Goal: Information Seeking & Learning: Learn about a topic

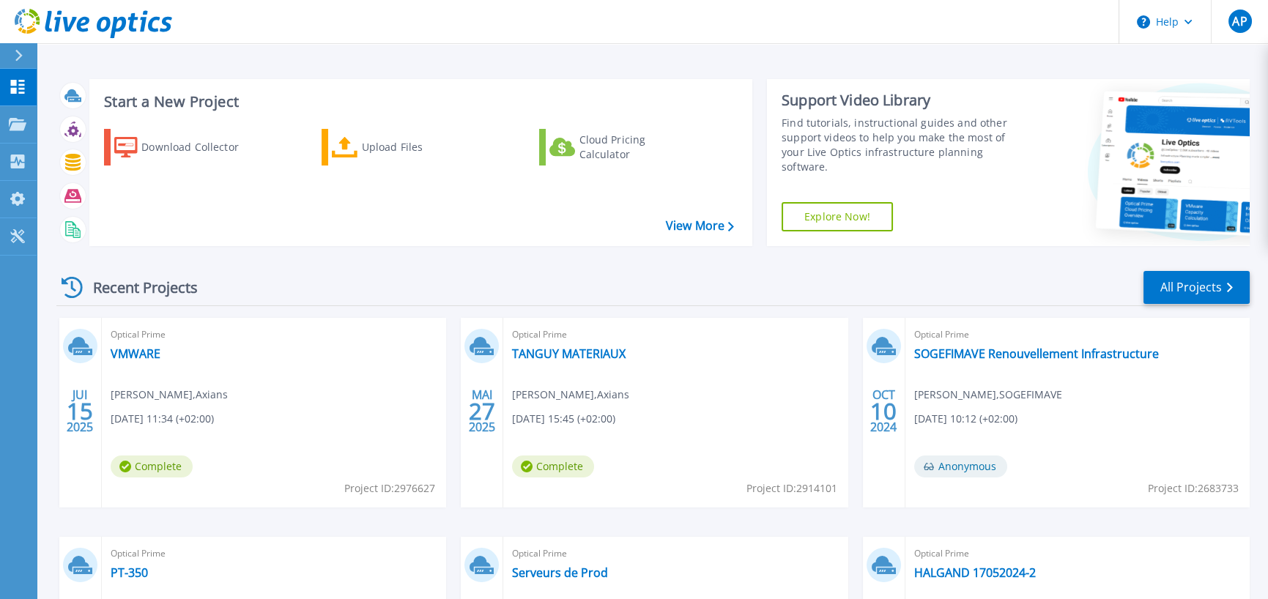
click at [674, 278] on div "Recent Projects All Projects" at bounding box center [652, 287] width 1193 height 37
click at [138, 349] on link "VMWARE" at bounding box center [136, 353] width 50 height 15
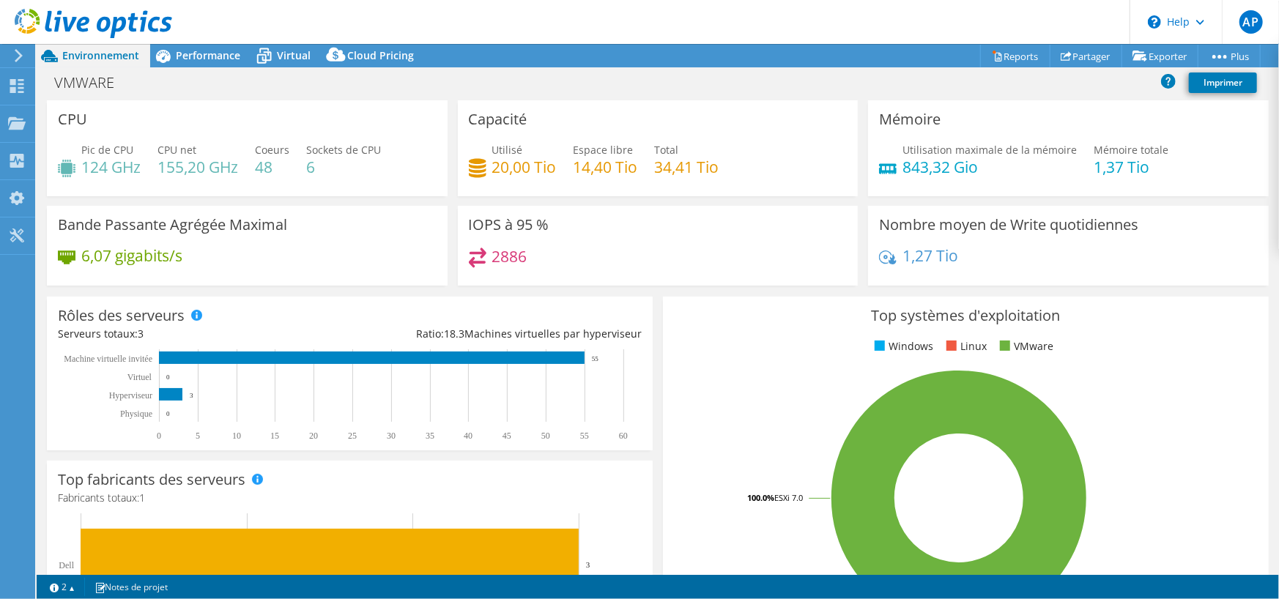
select select "EUFrankfurt"
select select "EUR"
click at [403, 83] on div "VMWARE Imprimer" at bounding box center [658, 82] width 1242 height 27
click at [188, 62] on span "Performance" at bounding box center [208, 55] width 64 height 14
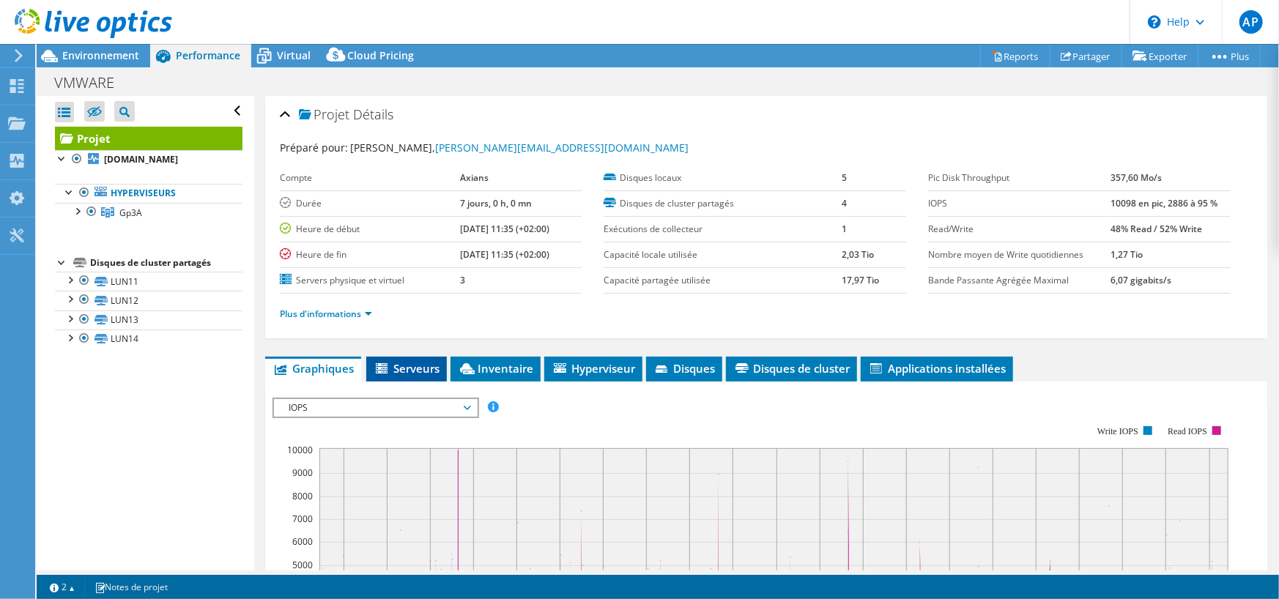
click at [373, 357] on li "Serveurs" at bounding box center [406, 369] width 81 height 25
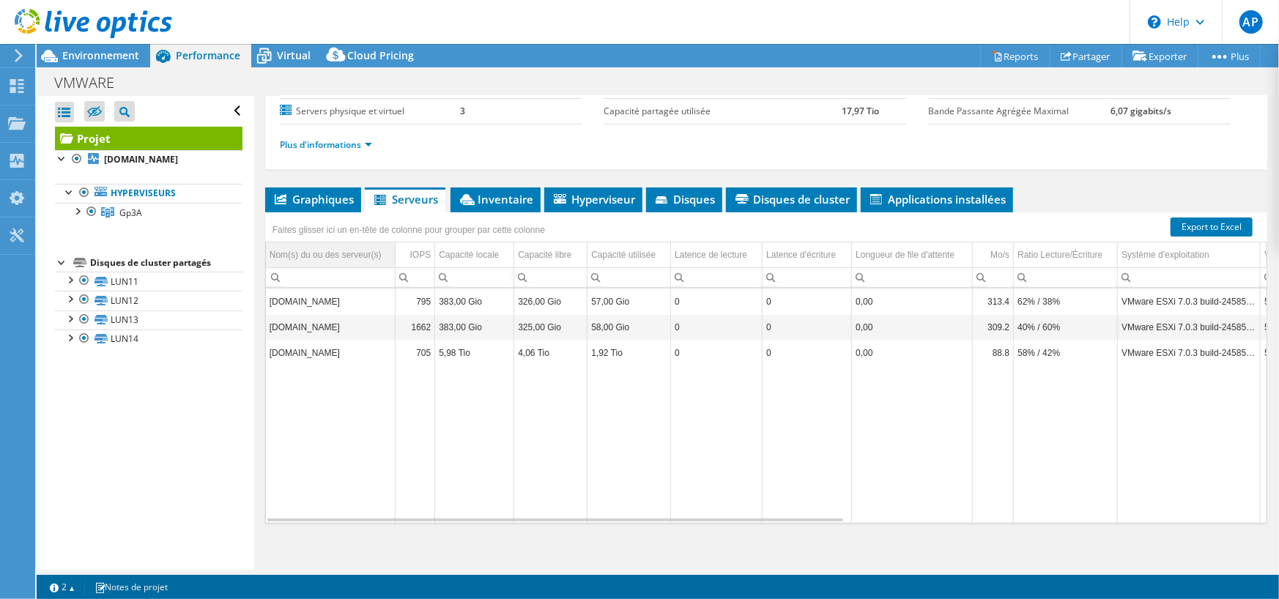
scroll to position [176, 0]
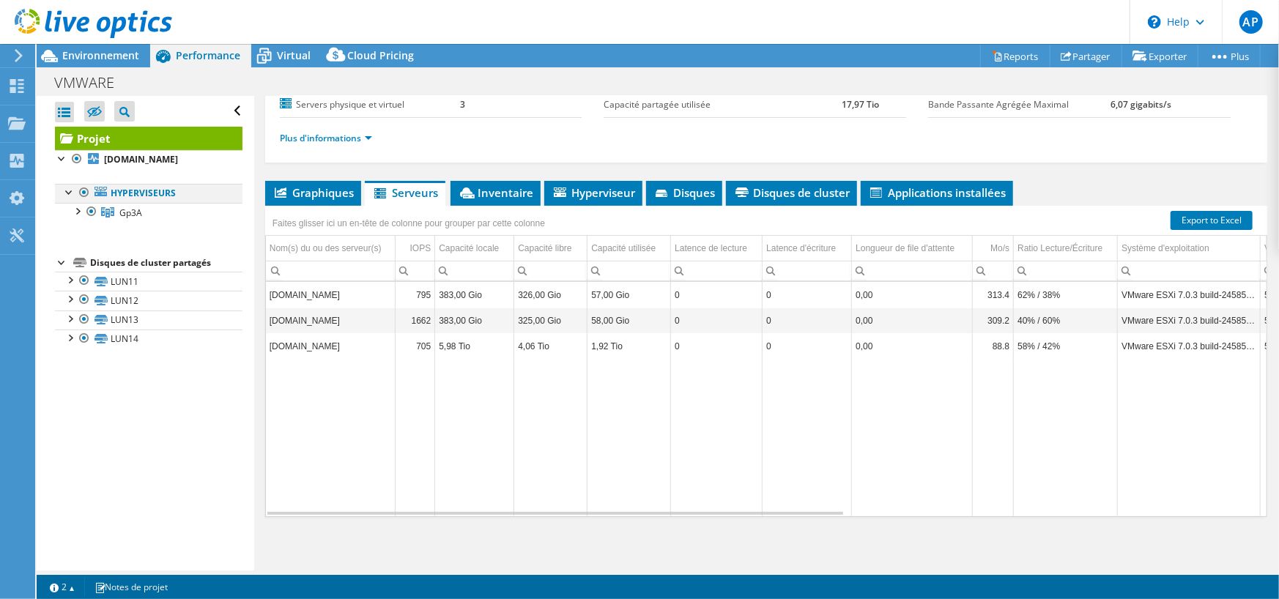
click at [70, 196] on div at bounding box center [69, 191] width 15 height 15
click at [67, 193] on div at bounding box center [69, 191] width 15 height 15
click at [86, 215] on div at bounding box center [91, 212] width 15 height 18
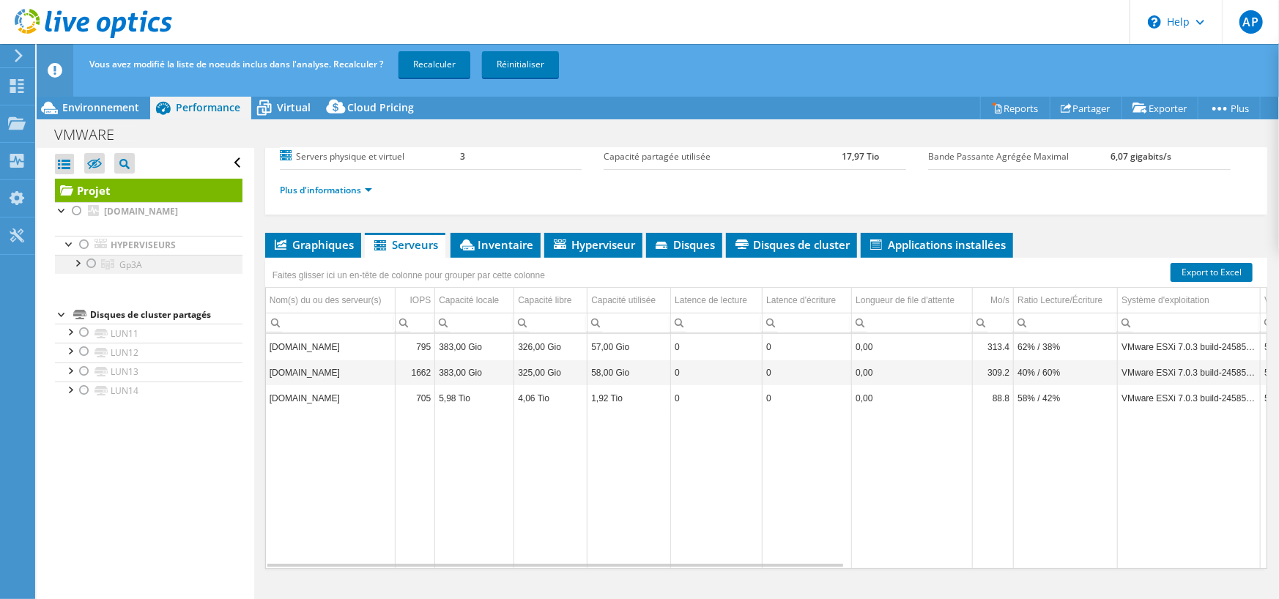
click at [86, 263] on div at bounding box center [91, 264] width 15 height 18
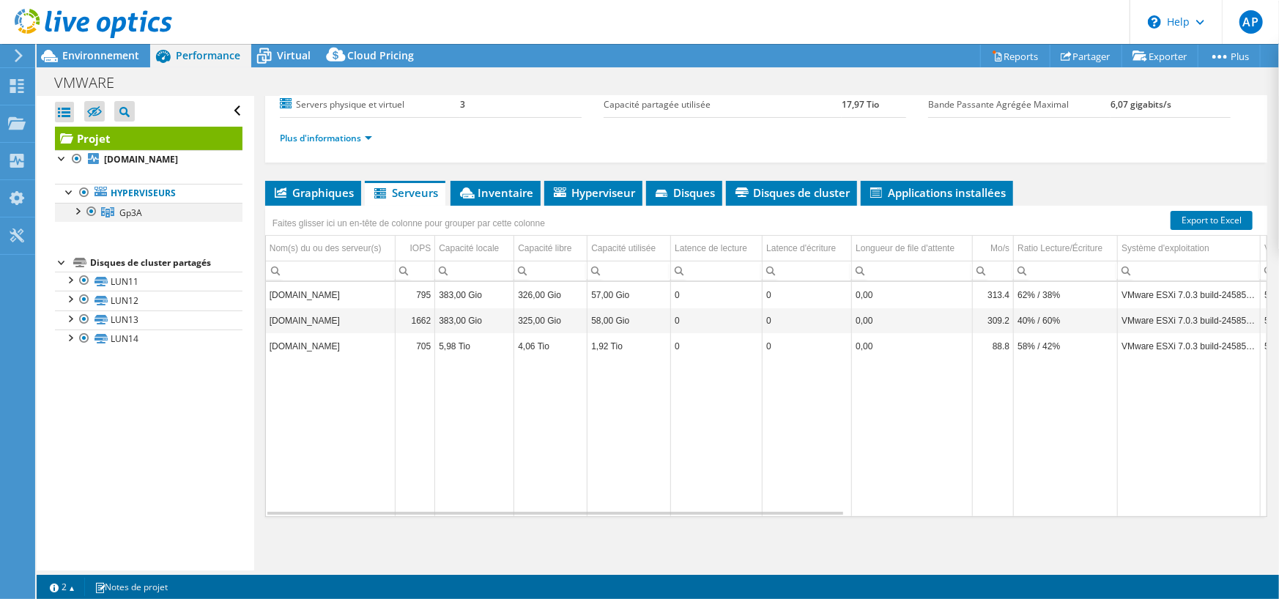
click at [75, 213] on div at bounding box center [77, 210] width 15 height 15
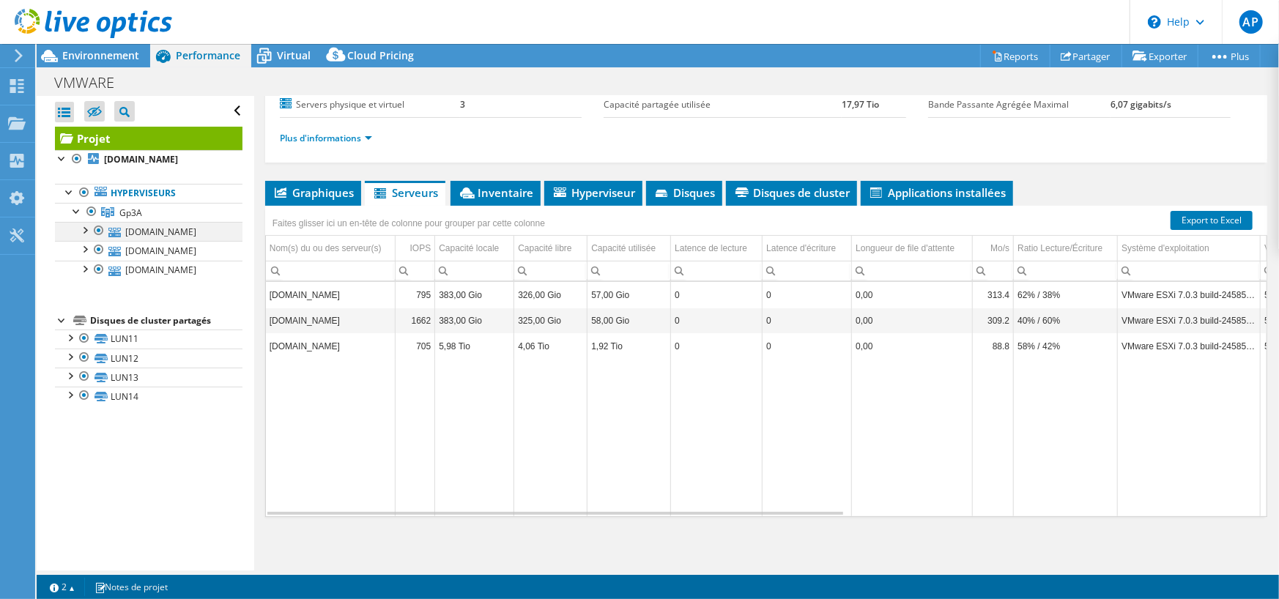
click at [86, 231] on div at bounding box center [84, 229] width 15 height 15
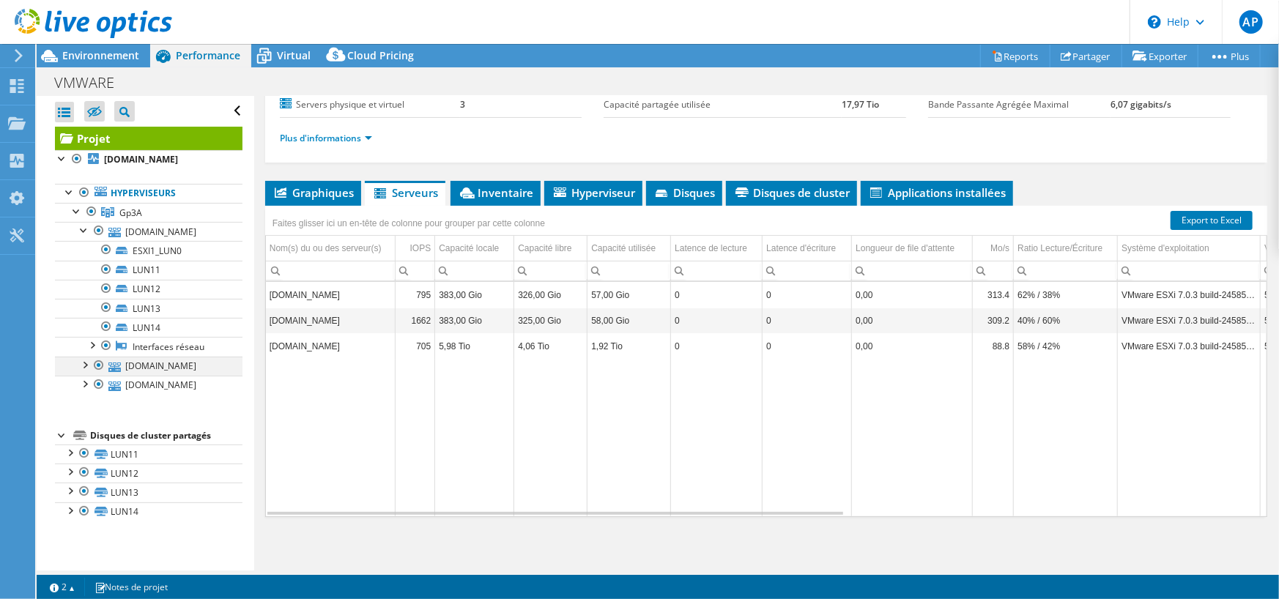
click at [84, 363] on div at bounding box center [84, 364] width 15 height 15
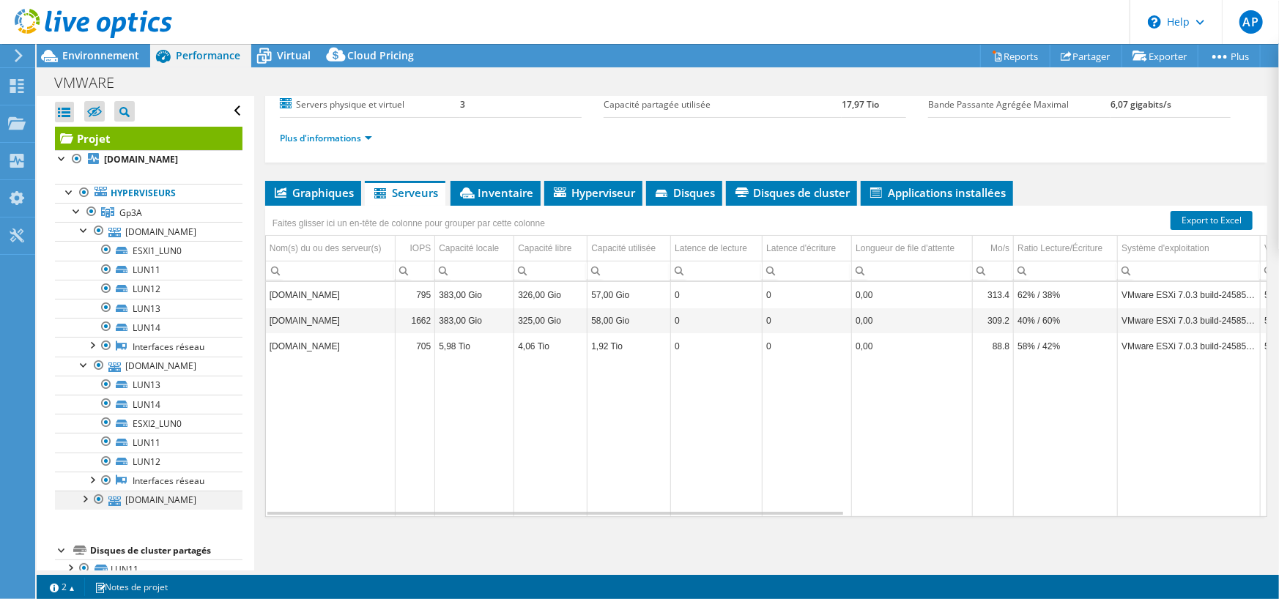
click at [79, 495] on div at bounding box center [84, 498] width 15 height 15
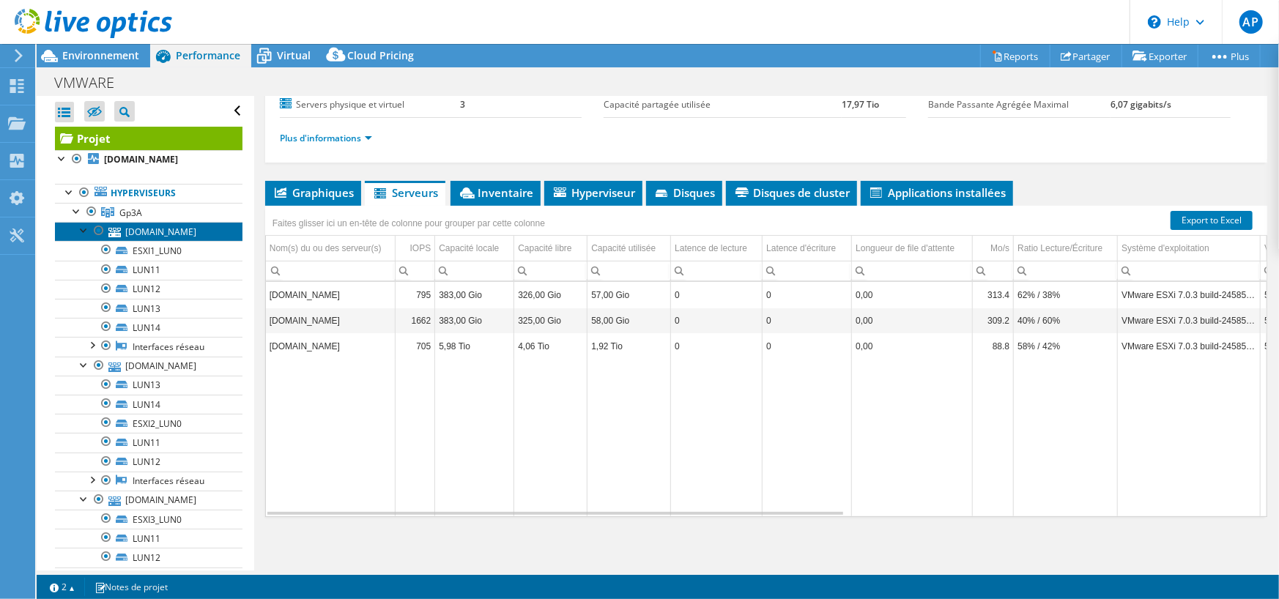
click at [134, 230] on link "[DOMAIN_NAME]" at bounding box center [148, 231] width 187 height 19
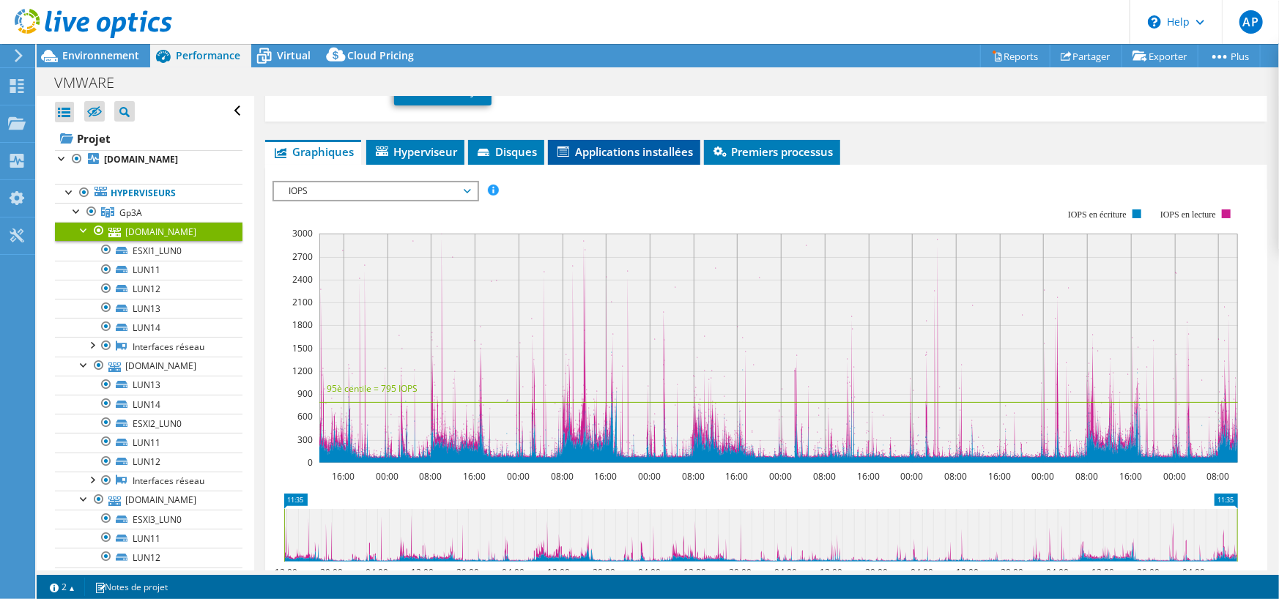
click at [585, 157] on span "Applications installées" at bounding box center [624, 151] width 138 height 15
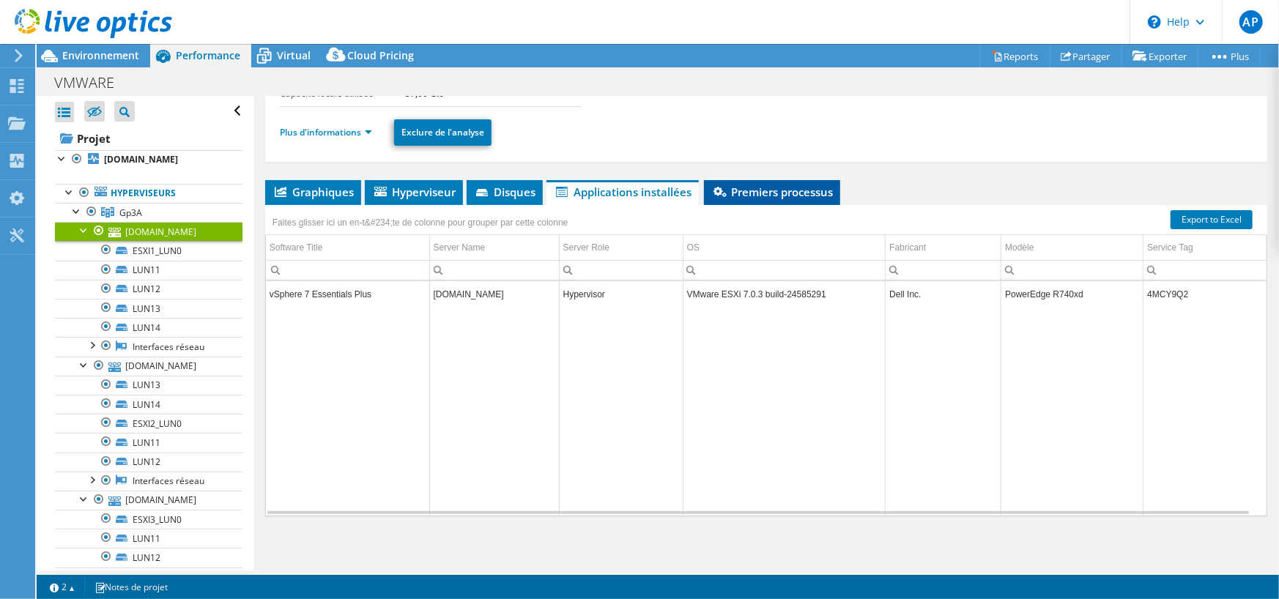
click at [825, 200] on li "Premiers processus" at bounding box center [772, 192] width 136 height 25
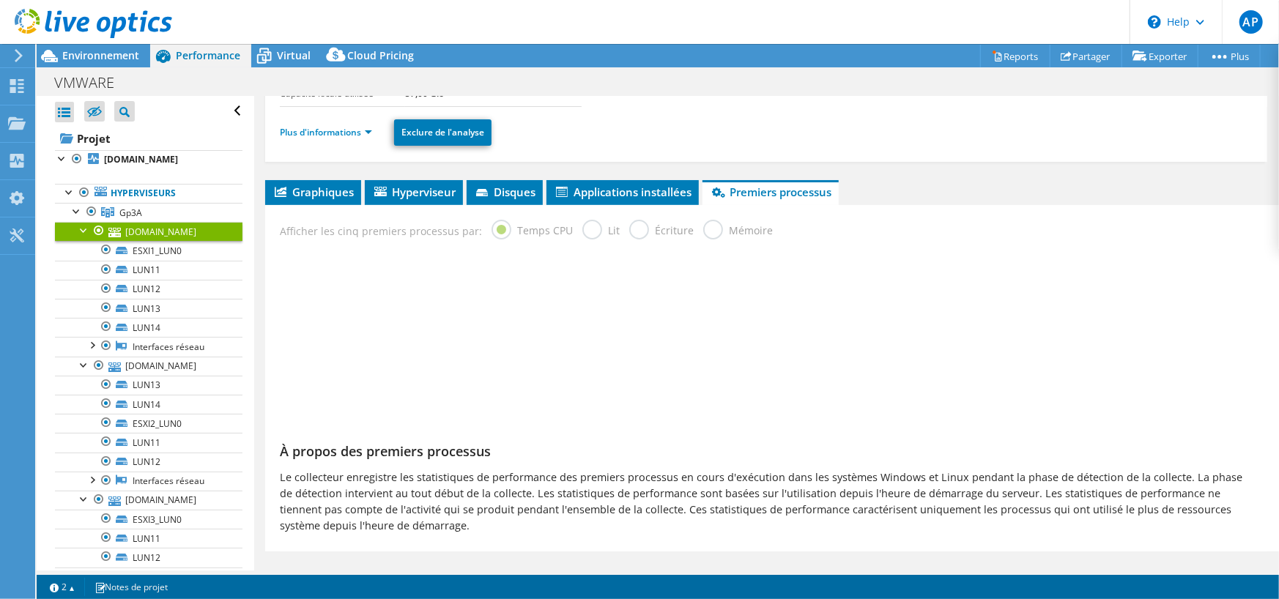
scroll to position [140, 0]
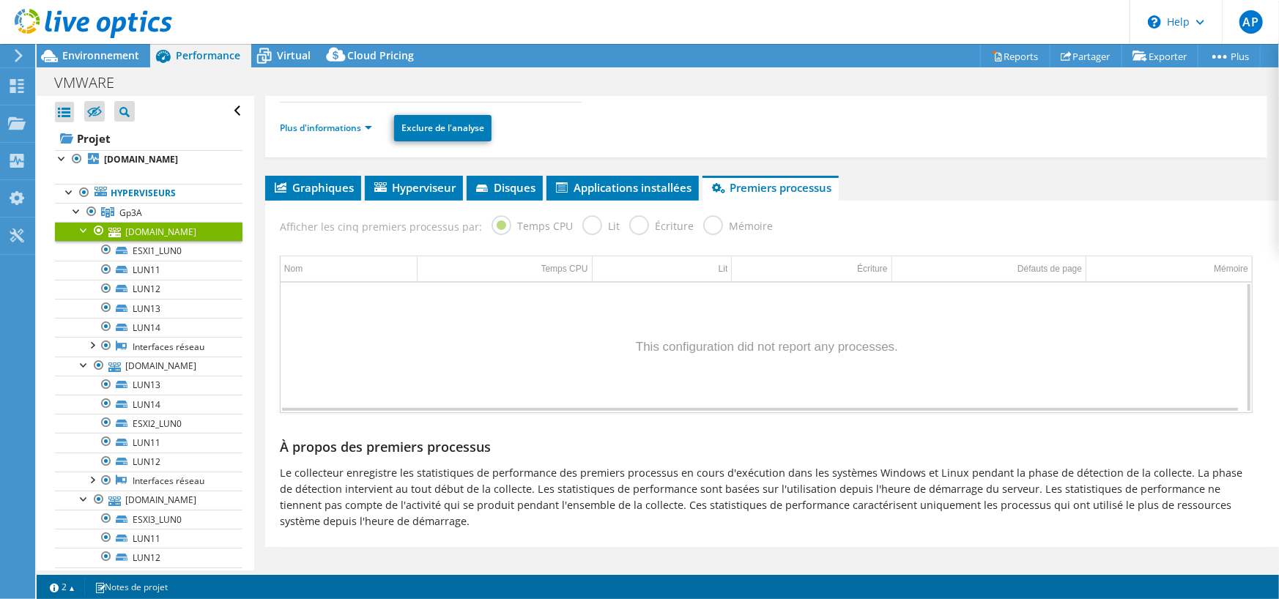
click at [718, 330] on div "Data grid" at bounding box center [765, 348] width 971 height 130
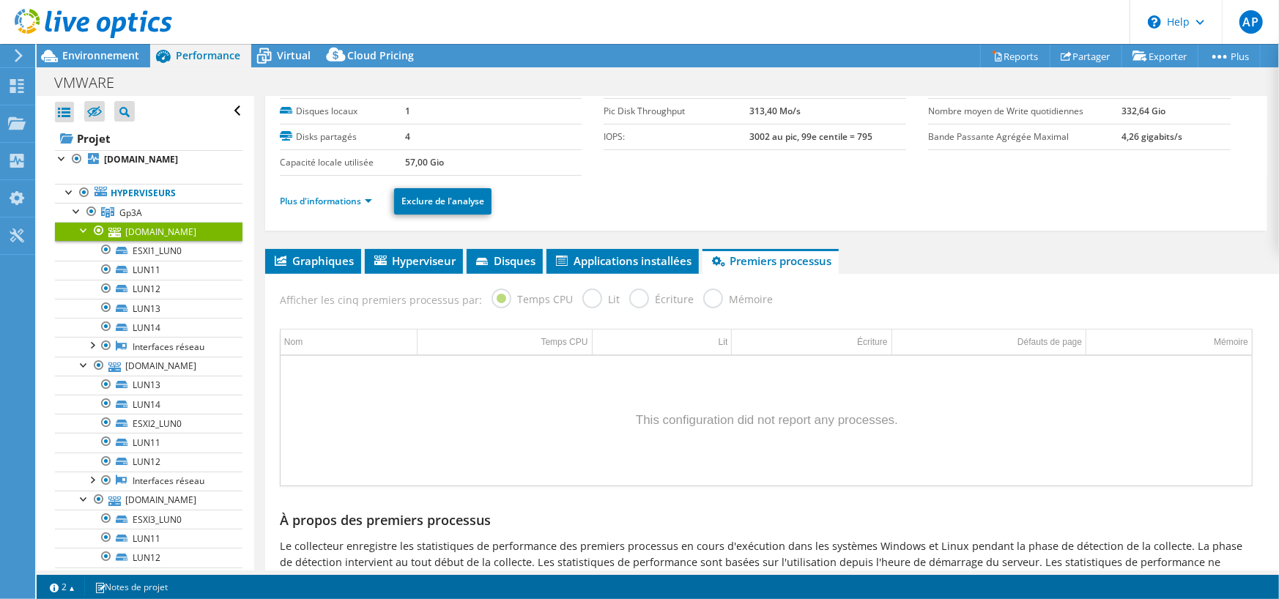
scroll to position [0, 0]
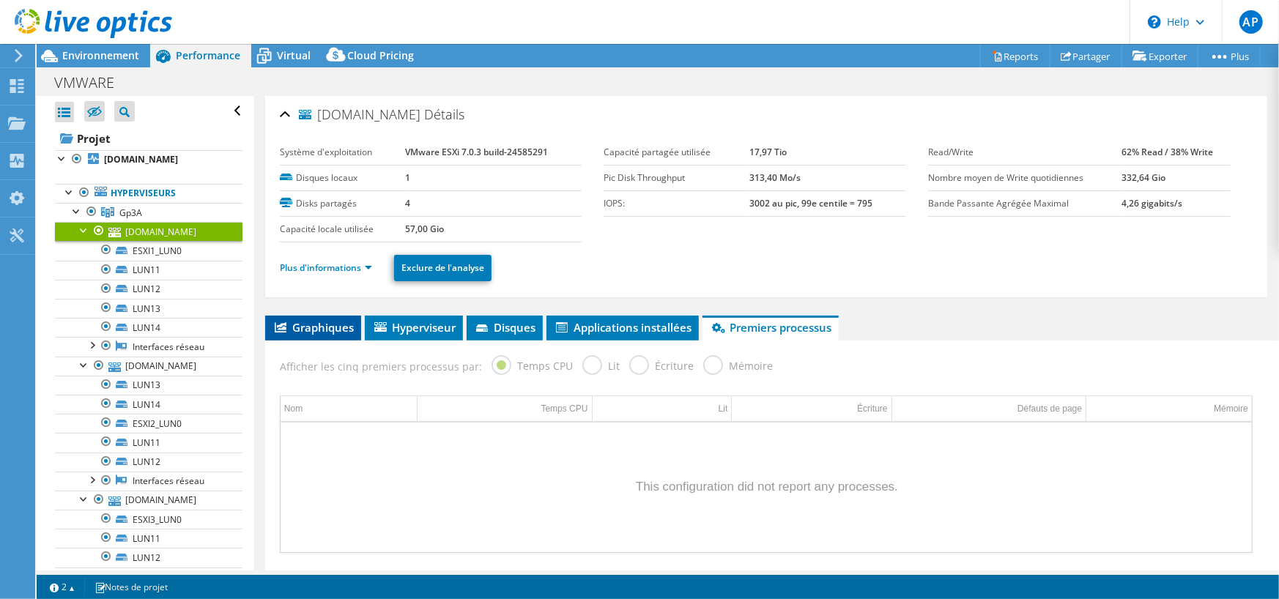
click at [291, 326] on span "Graphiques" at bounding box center [312, 327] width 81 height 15
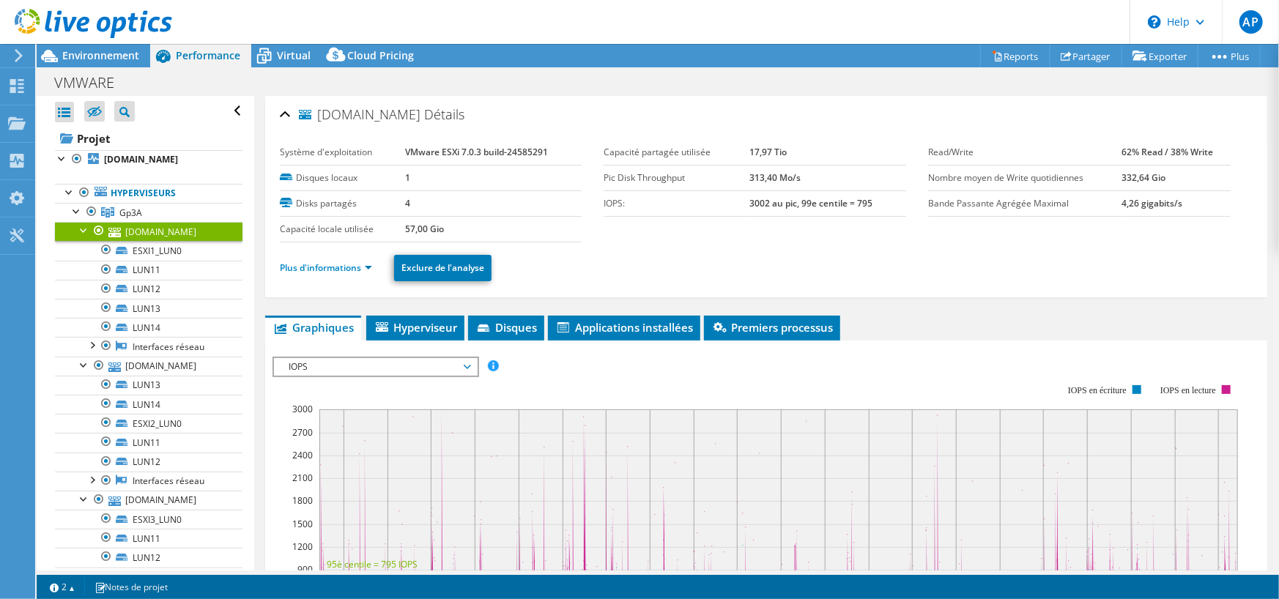
click at [282, 72] on div "VMWARE Imprimer" at bounding box center [658, 82] width 1242 height 27
click at [282, 60] on span "Virtual" at bounding box center [294, 55] width 34 height 14
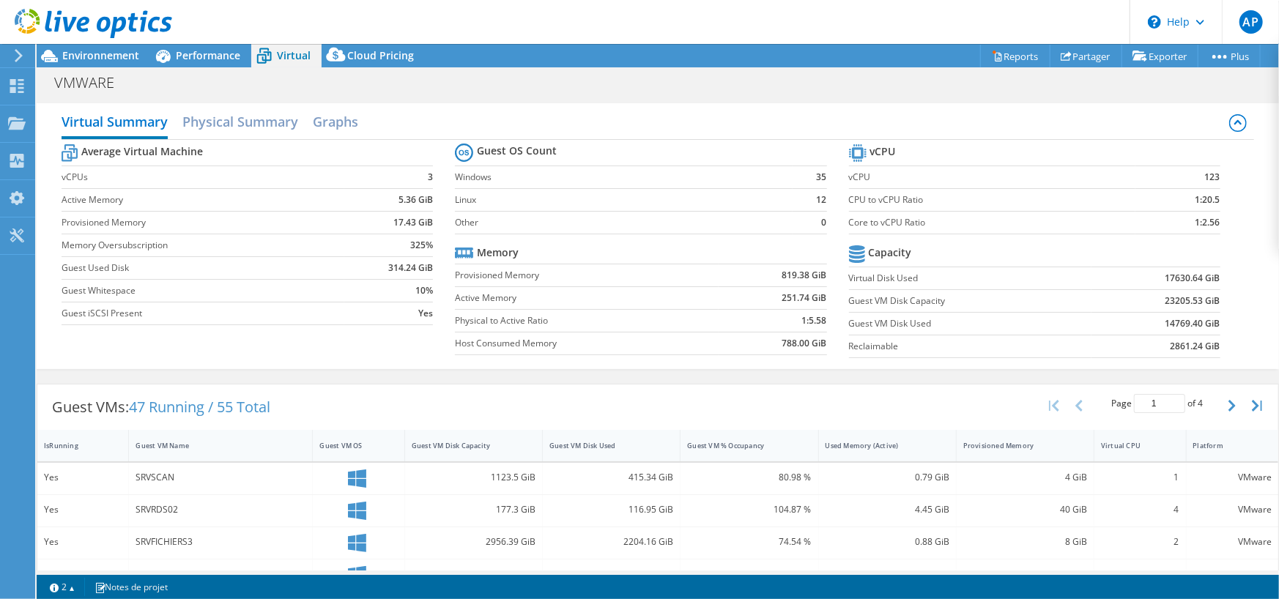
click at [418, 404] on div "Guest VMs: 47 Running / 55 Total Page 1 of 4 5 rows 10 rows 20 rows 25 rows 50 …" at bounding box center [657, 406] width 1240 height 45
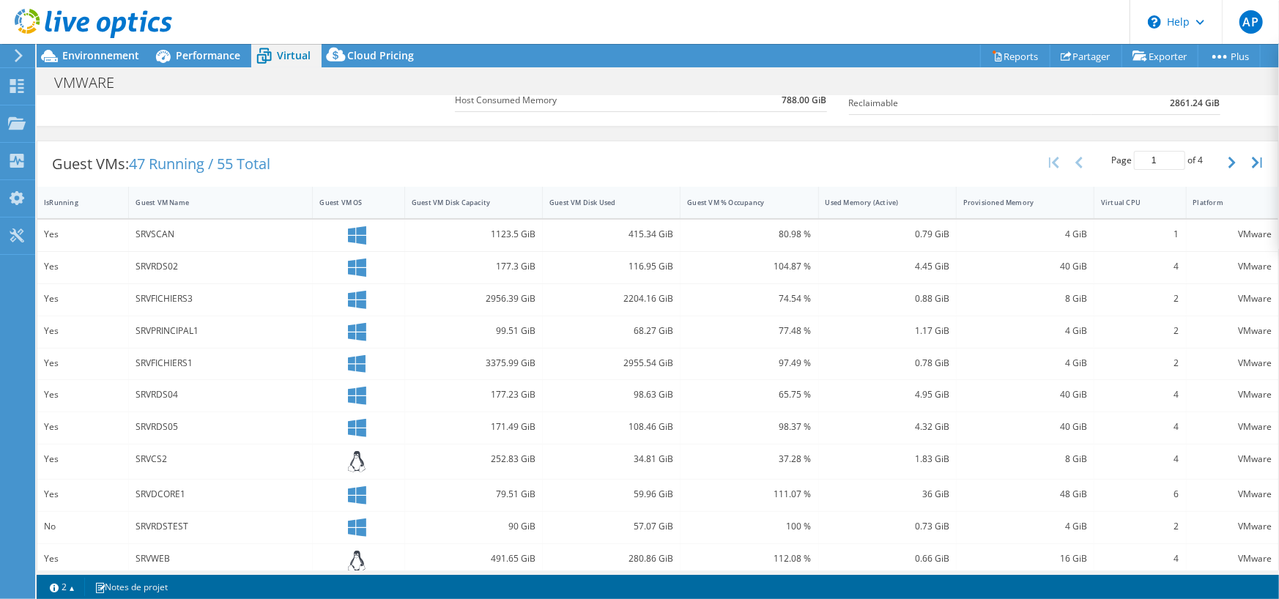
scroll to position [244, 0]
click at [196, 227] on div "SRVSCAN" at bounding box center [220, 234] width 170 height 16
click at [146, 229] on div "SRVSCAN" at bounding box center [220, 234] width 170 height 16
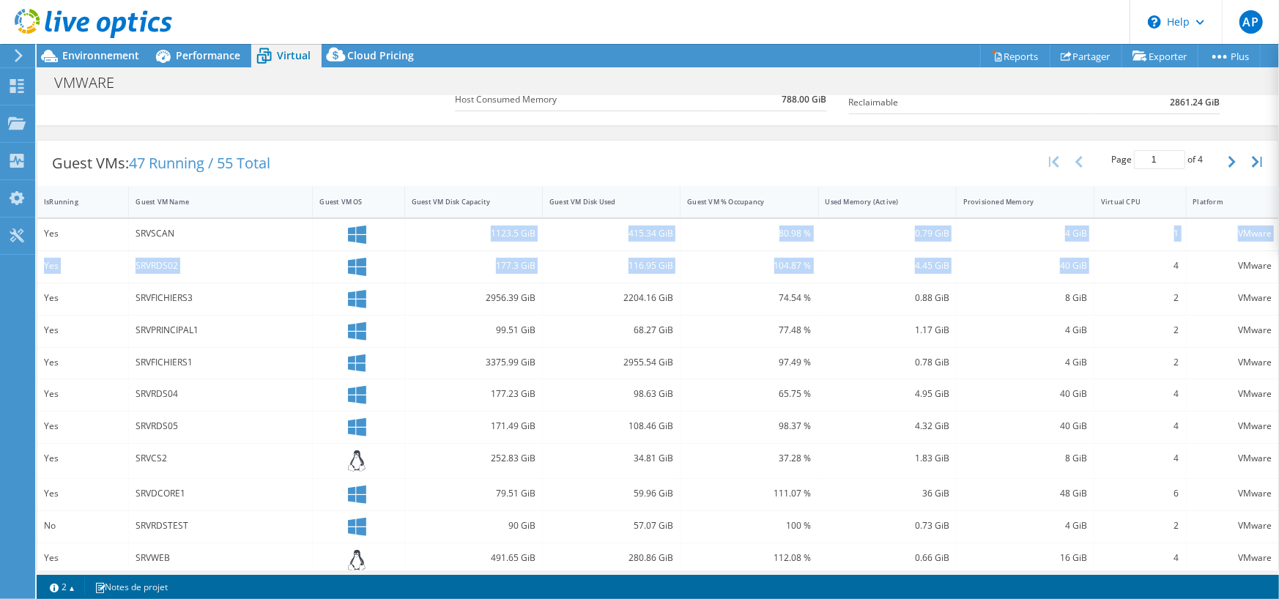
drag, startPoint x: 186, startPoint y: 229, endPoint x: 1116, endPoint y: 258, distance: 930.4
click at [1116, 258] on div "Yes SRVSCAN 1123.5 GiB 415.34 GiB 80.98 % 0.79 GiB 4 GiB 1 VMware Yes SRVRDS02 …" at bounding box center [657, 465] width 1240 height 493
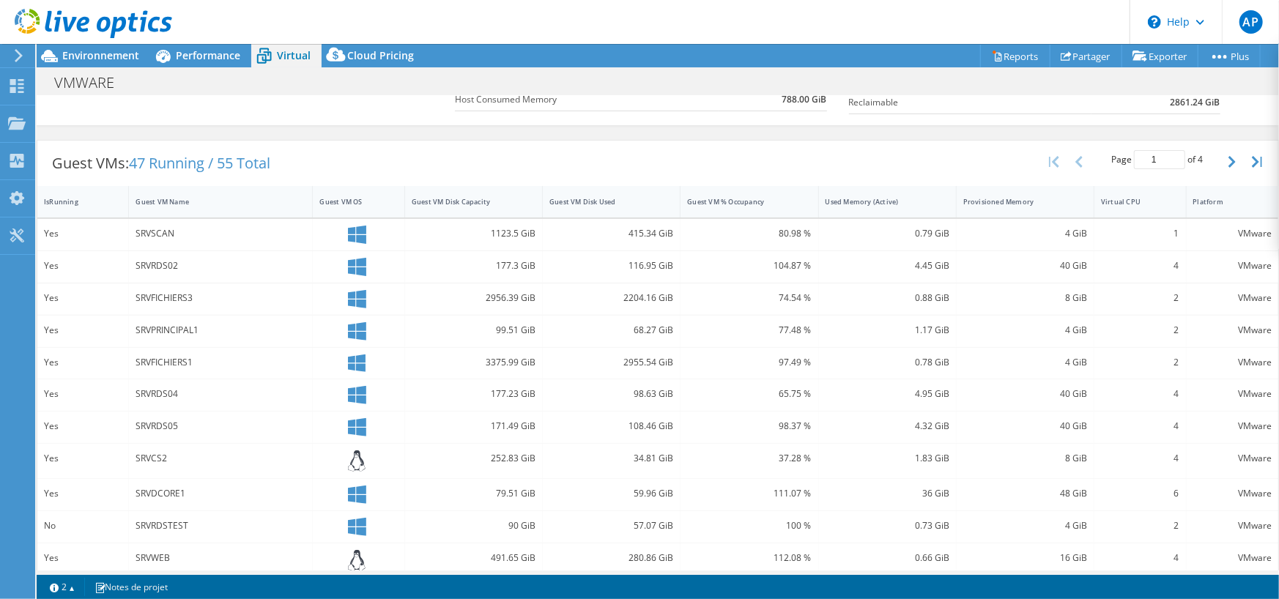
click at [983, 283] on div "8 GiB" at bounding box center [1025, 298] width 138 height 31
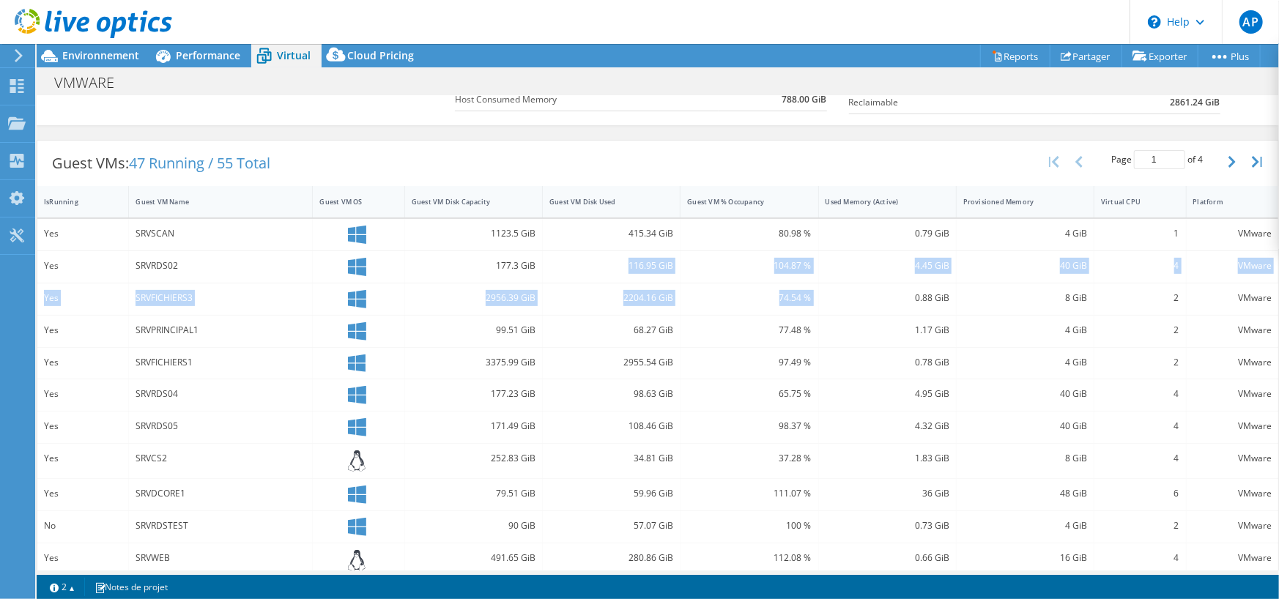
drag, startPoint x: 909, startPoint y: 283, endPoint x: 546, endPoint y: 252, distance: 365.2
click at [549, 253] on div "Yes SRVSCAN 1123.5 GiB 415.34 GiB 80.98 % 0.79 GiB 4 GiB 1 VMware Yes SRVRDS02 …" at bounding box center [657, 465] width 1240 height 493
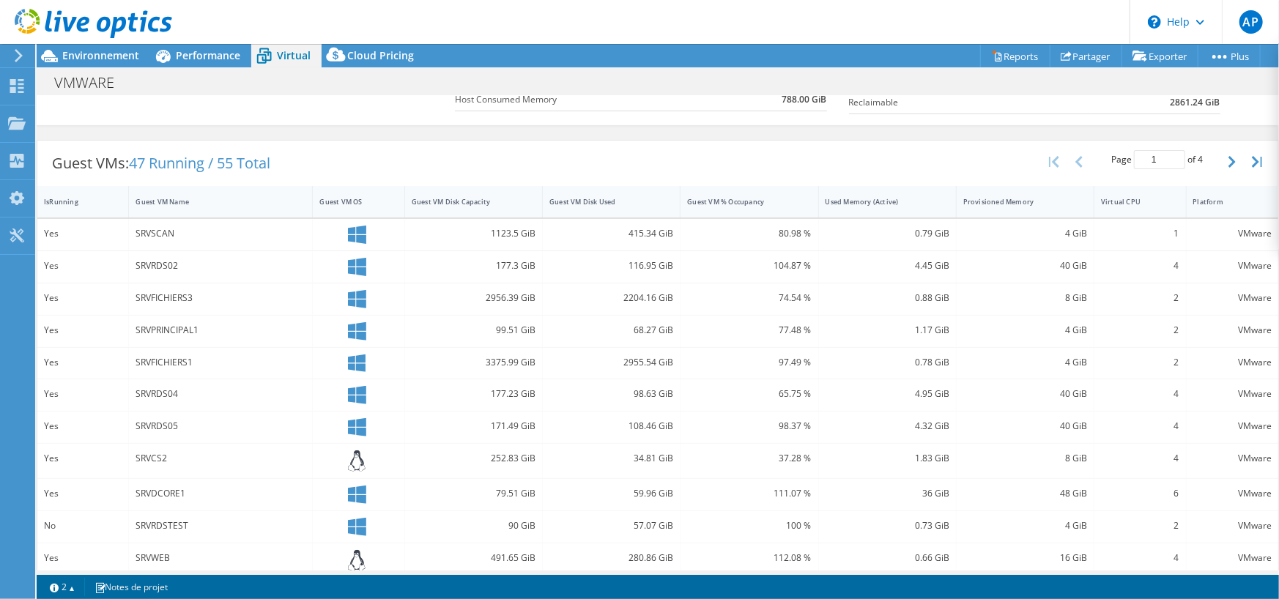
click at [530, 251] on div "177.3 GiB" at bounding box center [474, 266] width 138 height 31
drag, startPoint x: 595, startPoint y: 234, endPoint x: 670, endPoint y: 264, distance: 80.5
click at [669, 264] on div "Yes SRVSCAN 1123.5 GiB 415.34 GiB 80.98 % 0.79 GiB 4 GiB 1 VMware Yes SRVRDS02 …" at bounding box center [657, 465] width 1240 height 493
click at [680, 264] on div "104.87 %" at bounding box center [749, 266] width 138 height 31
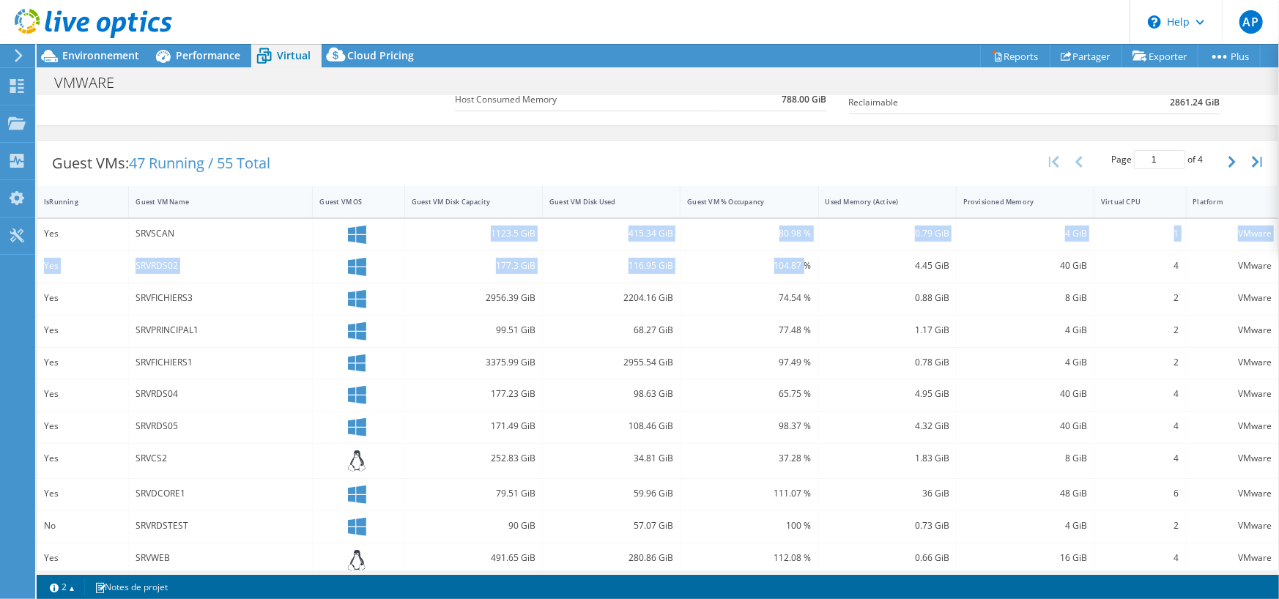
drag, startPoint x: 800, startPoint y: 262, endPoint x: 420, endPoint y: 235, distance: 381.0
click at [420, 235] on div "Yes SRVSCAN 1123.5 GiB 415.34 GiB 80.98 % 0.79 GiB 4 GiB 1 VMware Yes SRVRDS02 …" at bounding box center [657, 465] width 1240 height 493
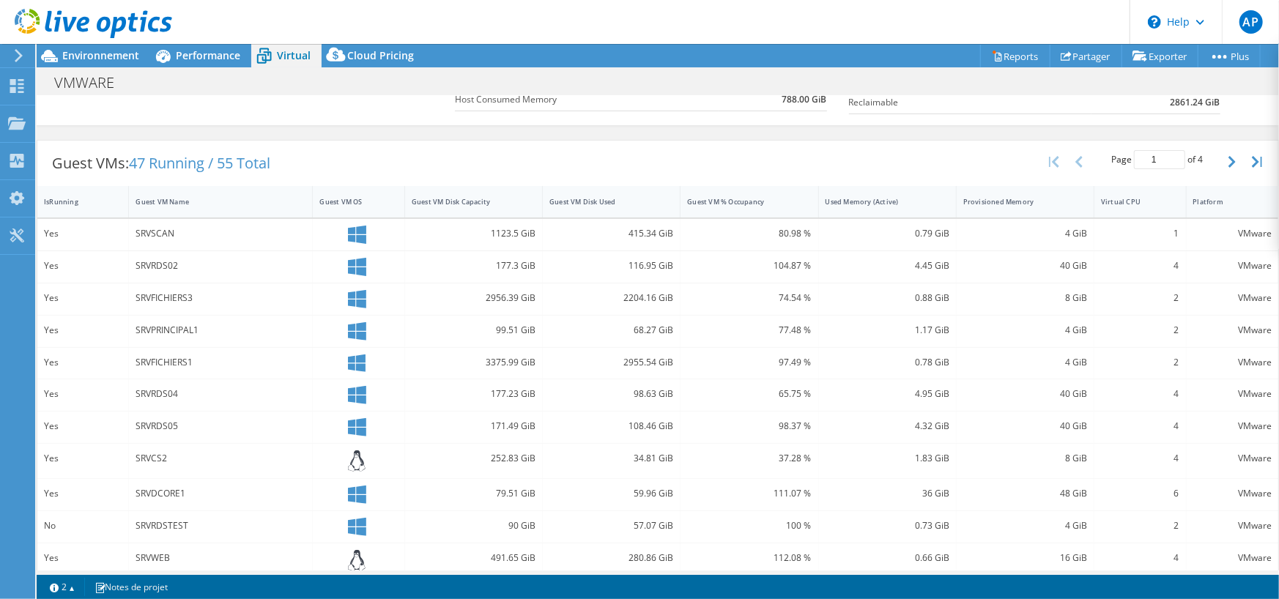
click at [868, 275] on div "4.45 GiB" at bounding box center [888, 266] width 138 height 31
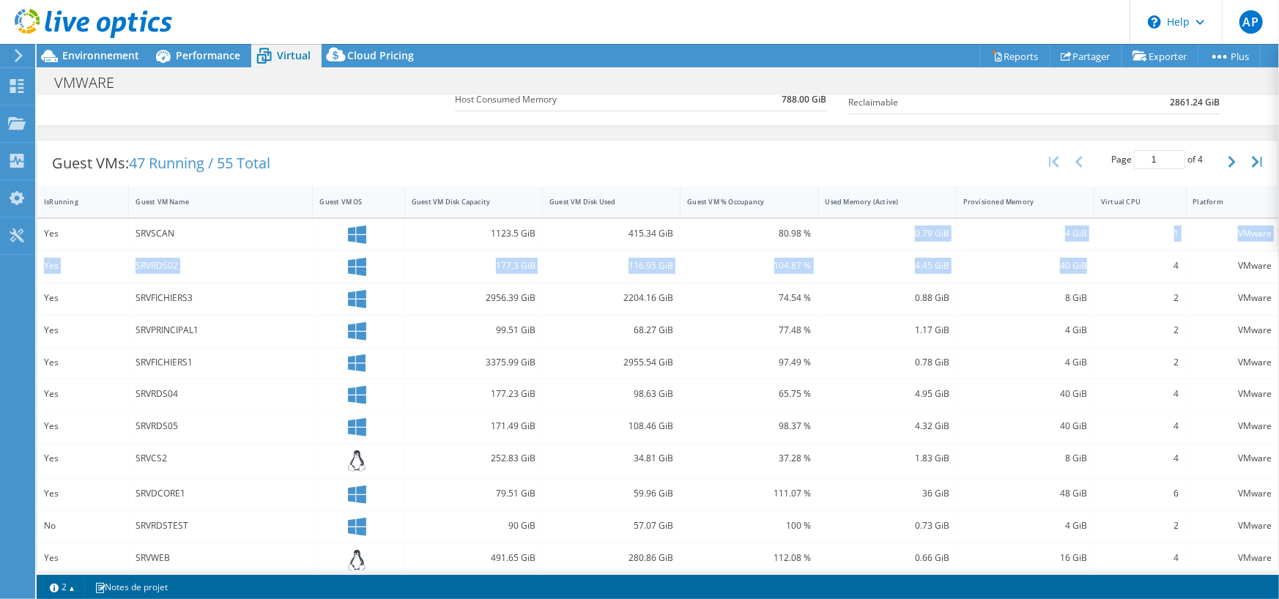
drag, startPoint x: 1082, startPoint y: 261, endPoint x: 816, endPoint y: 238, distance: 266.8
click at [816, 238] on div "Yes SRVSCAN 1123.5 GiB 415.34 GiB 80.98 % 0.79 GiB 4 GiB 1 VMware Yes SRVRDS02 …" at bounding box center [657, 465] width 1240 height 493
click at [877, 270] on div "4.45 GiB" at bounding box center [887, 266] width 124 height 16
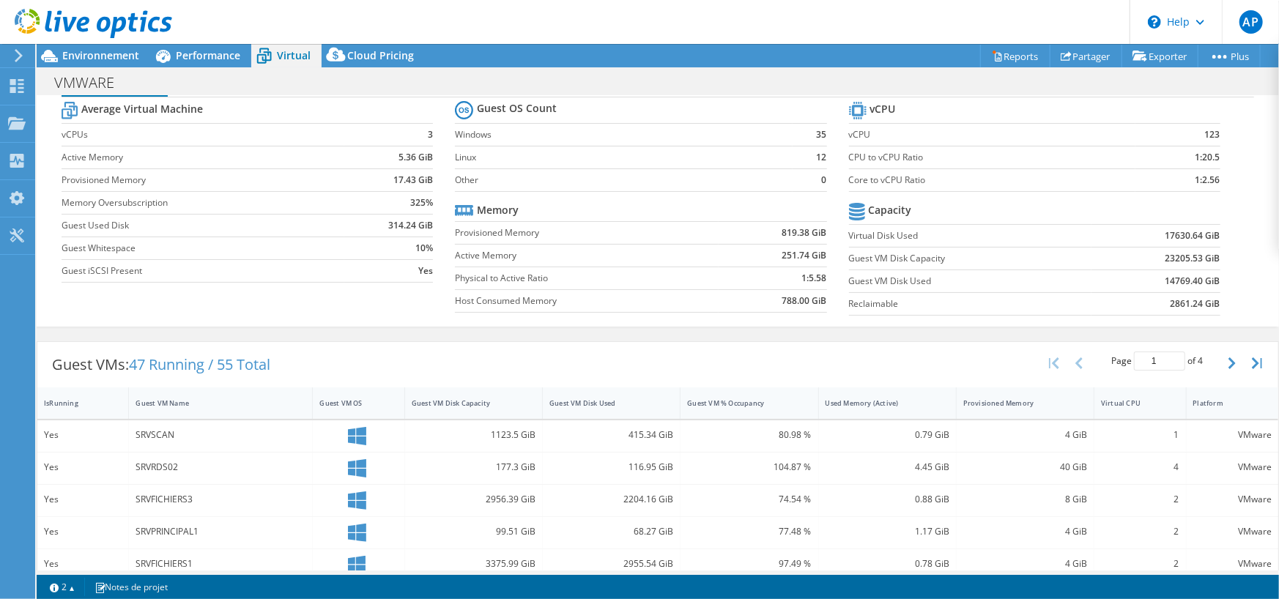
scroll to position [0, 0]
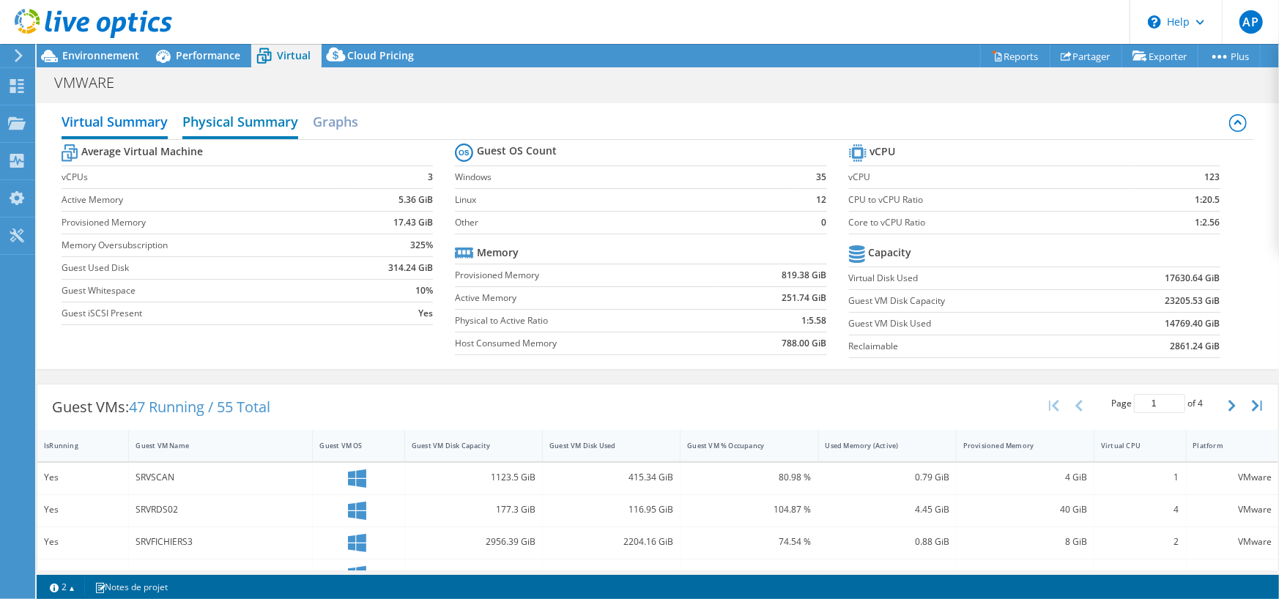
click at [280, 130] on h2 "Physical Summary" at bounding box center [240, 123] width 116 height 32
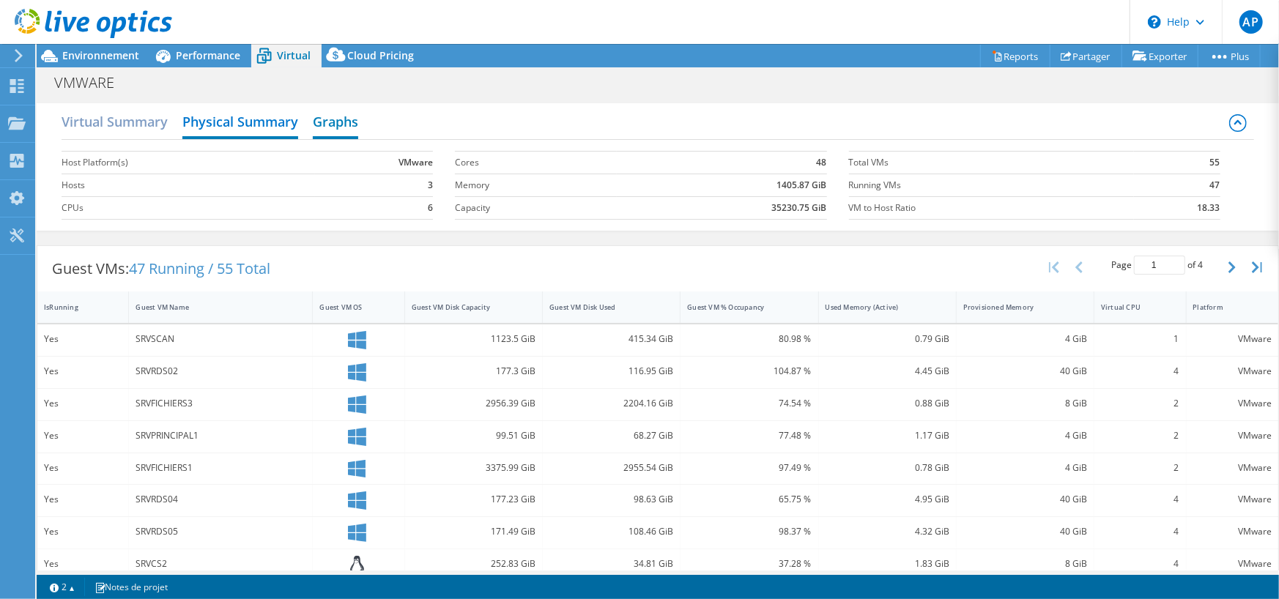
click at [327, 130] on h2 "Graphs" at bounding box center [335, 123] width 45 height 32
